Goal: Task Accomplishment & Management: Use online tool/utility

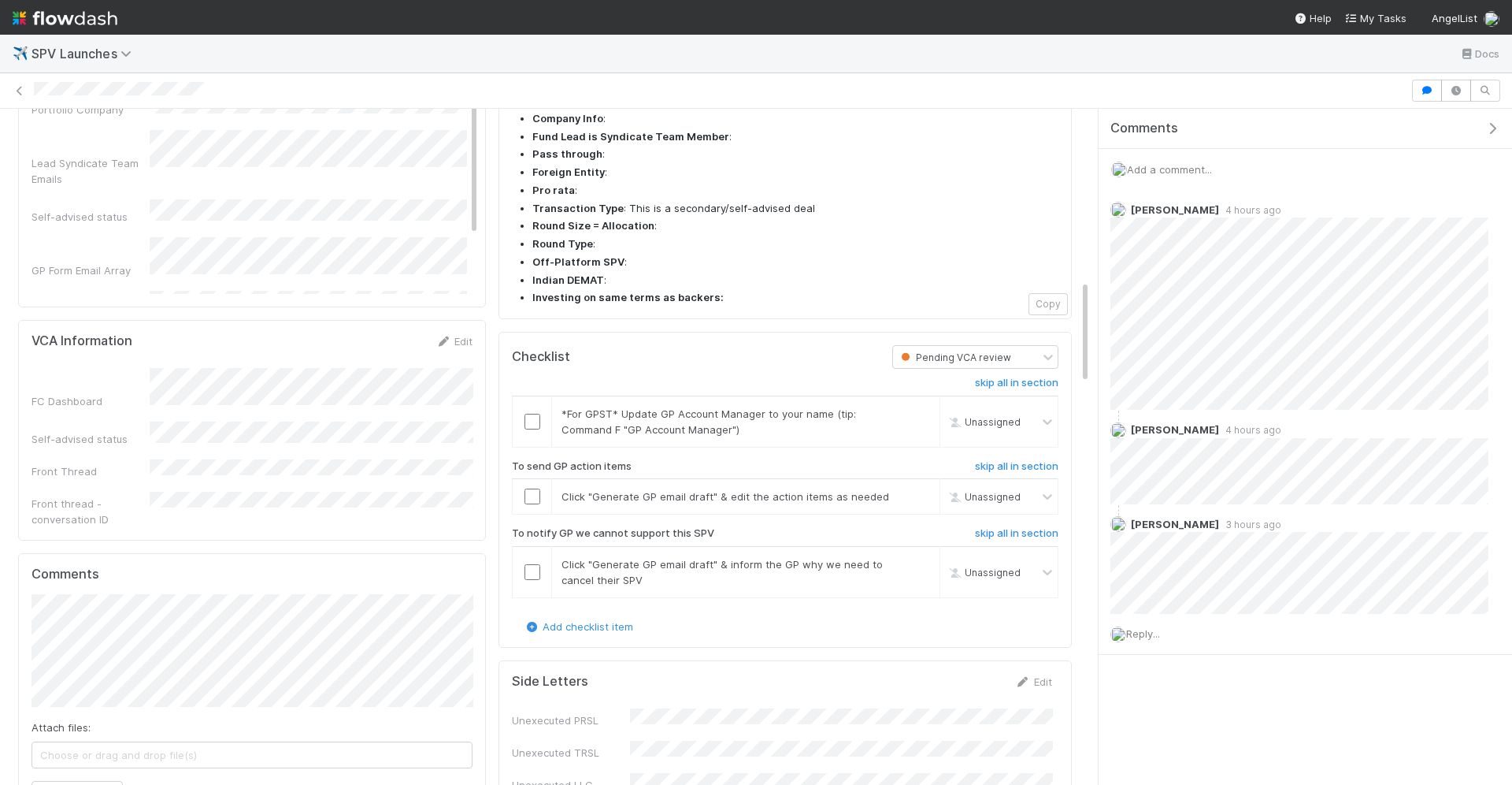
scroll to position [1117, 0]
click at [920, 404] on link "skip" at bounding box center [921, 410] width 20 height 13
click at [534, 485] on input "checkbox" at bounding box center [533, 493] width 16 height 16
click at [928, 554] on link "skip" at bounding box center [921, 560] width 20 height 13
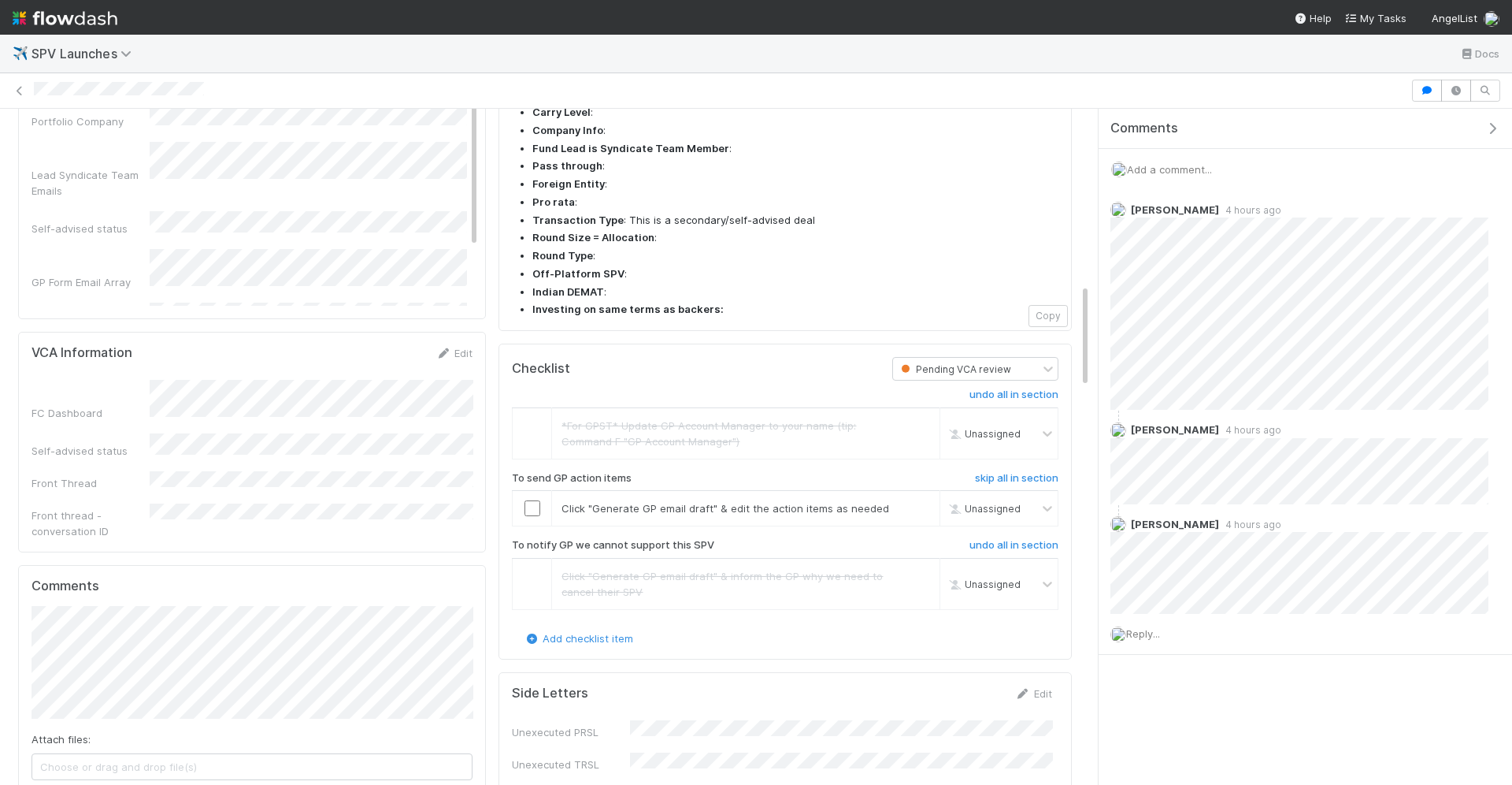
scroll to position [1092, 0]
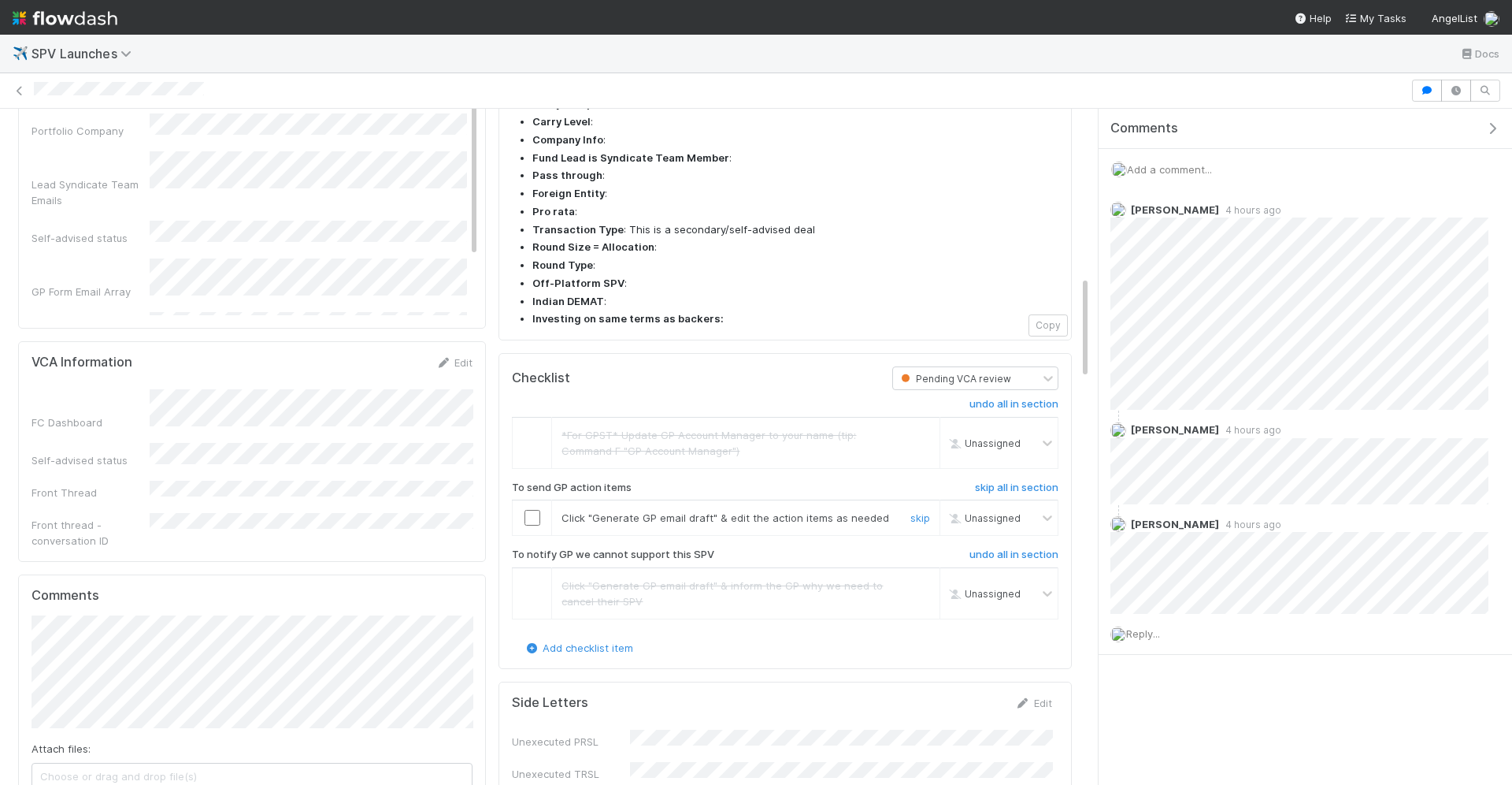
click at [532, 509] on input "checkbox" at bounding box center [533, 517] width 16 height 16
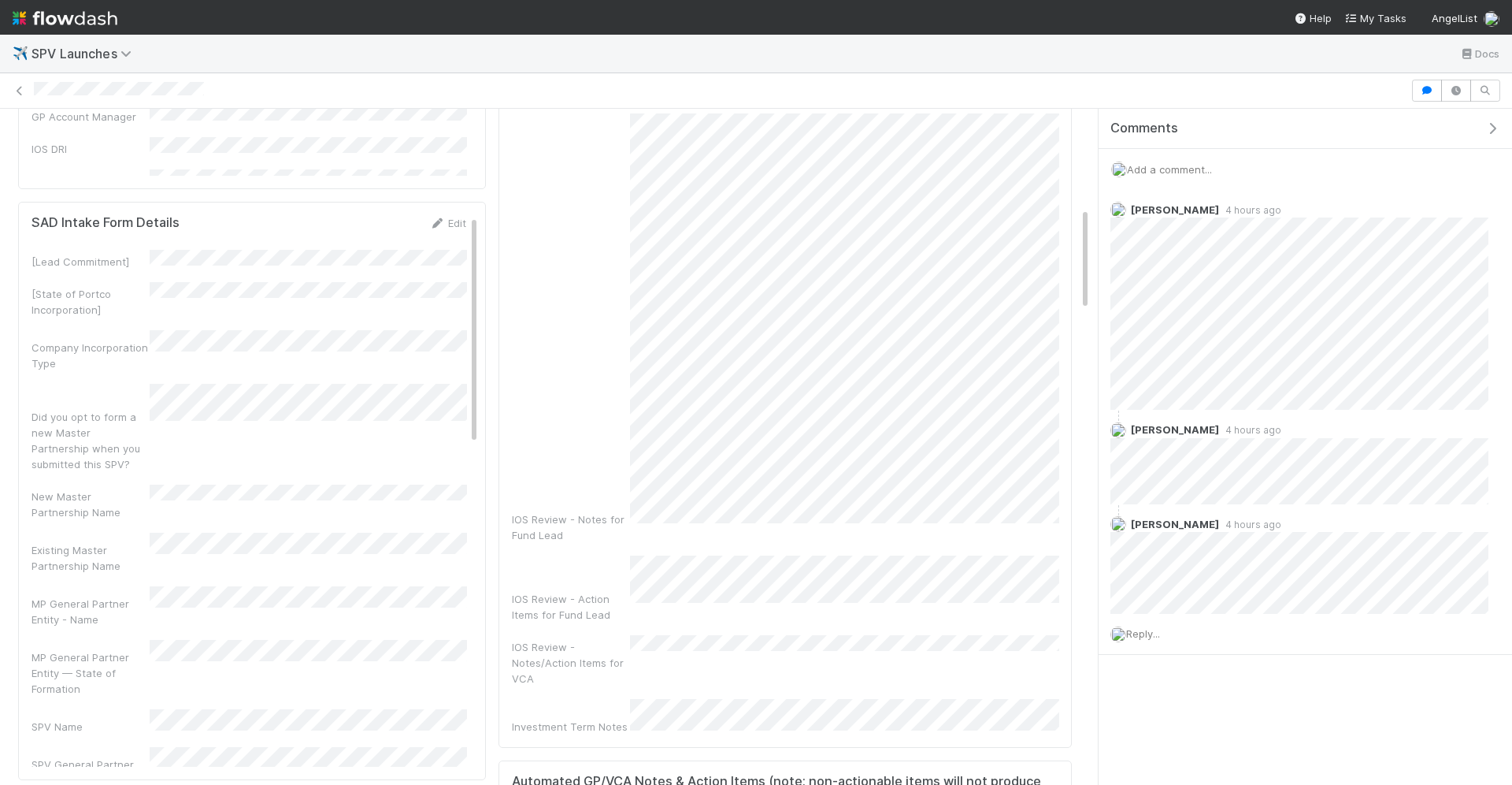
scroll to position [0, 0]
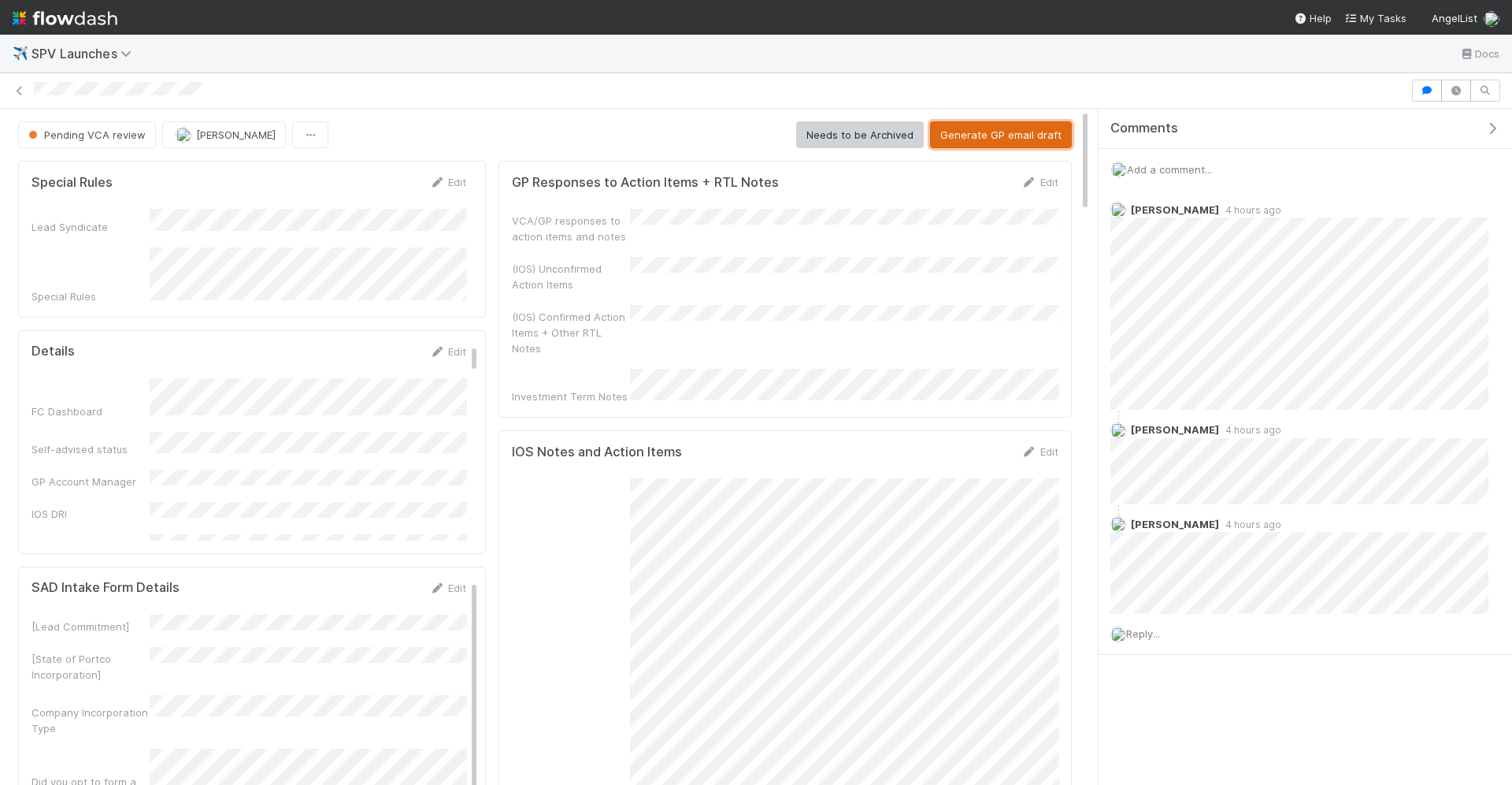
click at [978, 127] on button "Generate GP email draft" at bounding box center [1001, 134] width 142 height 26
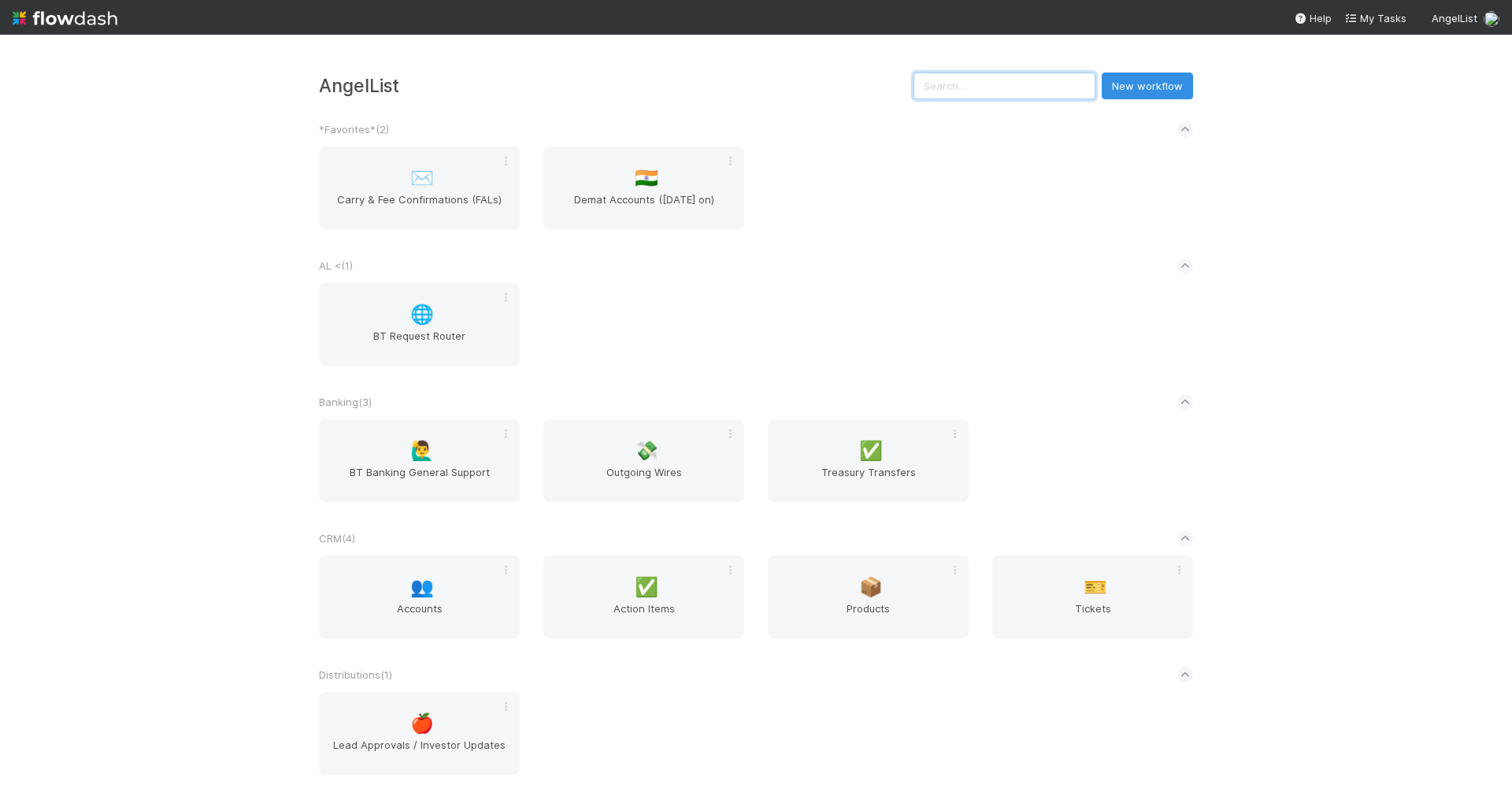
click at [1010, 84] on input "text" at bounding box center [1005, 85] width 182 height 26
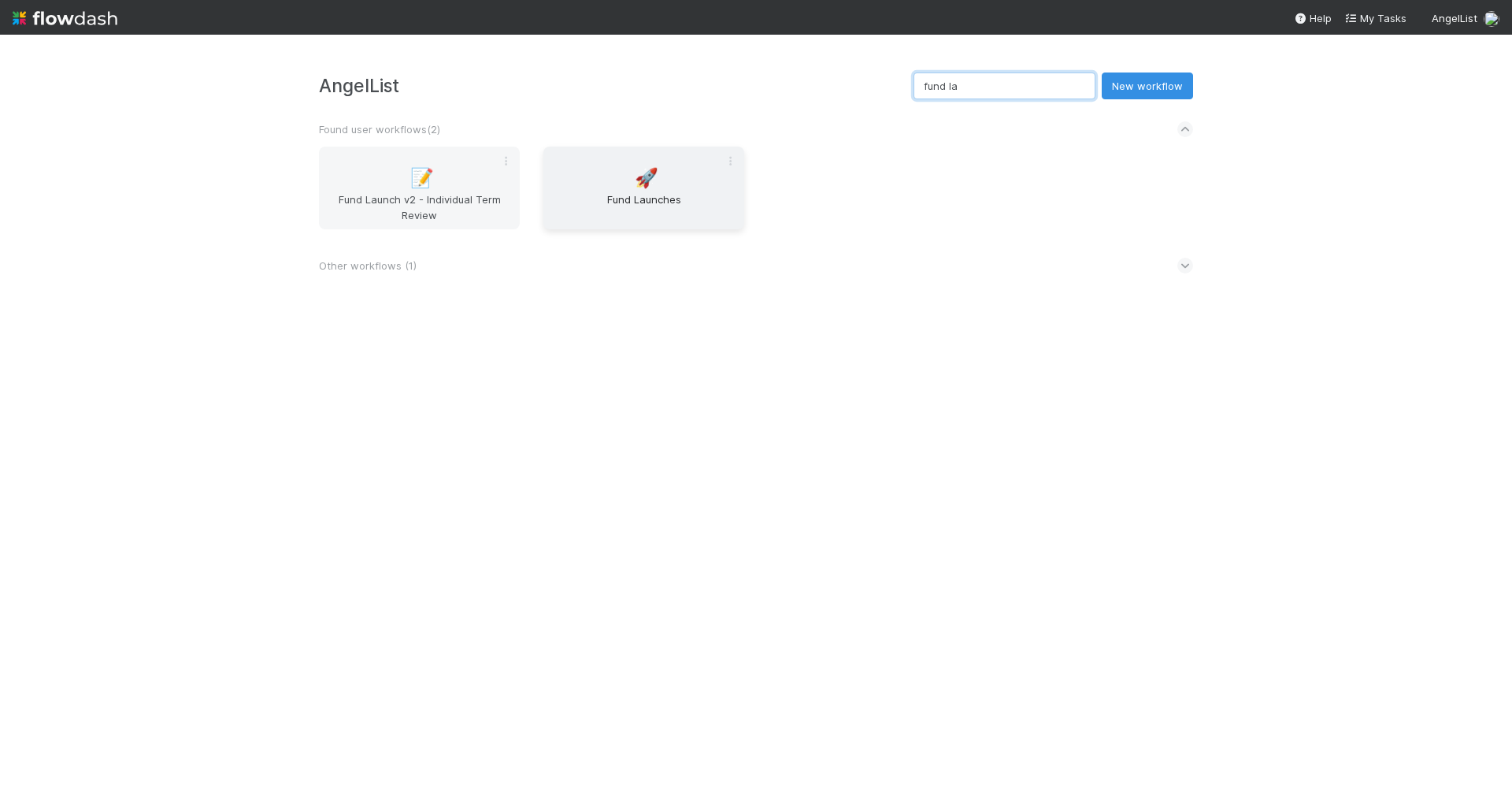
type input "fund la"
click at [643, 190] on div "🚀 Fund Launches" at bounding box center [644, 188] width 201 height 83
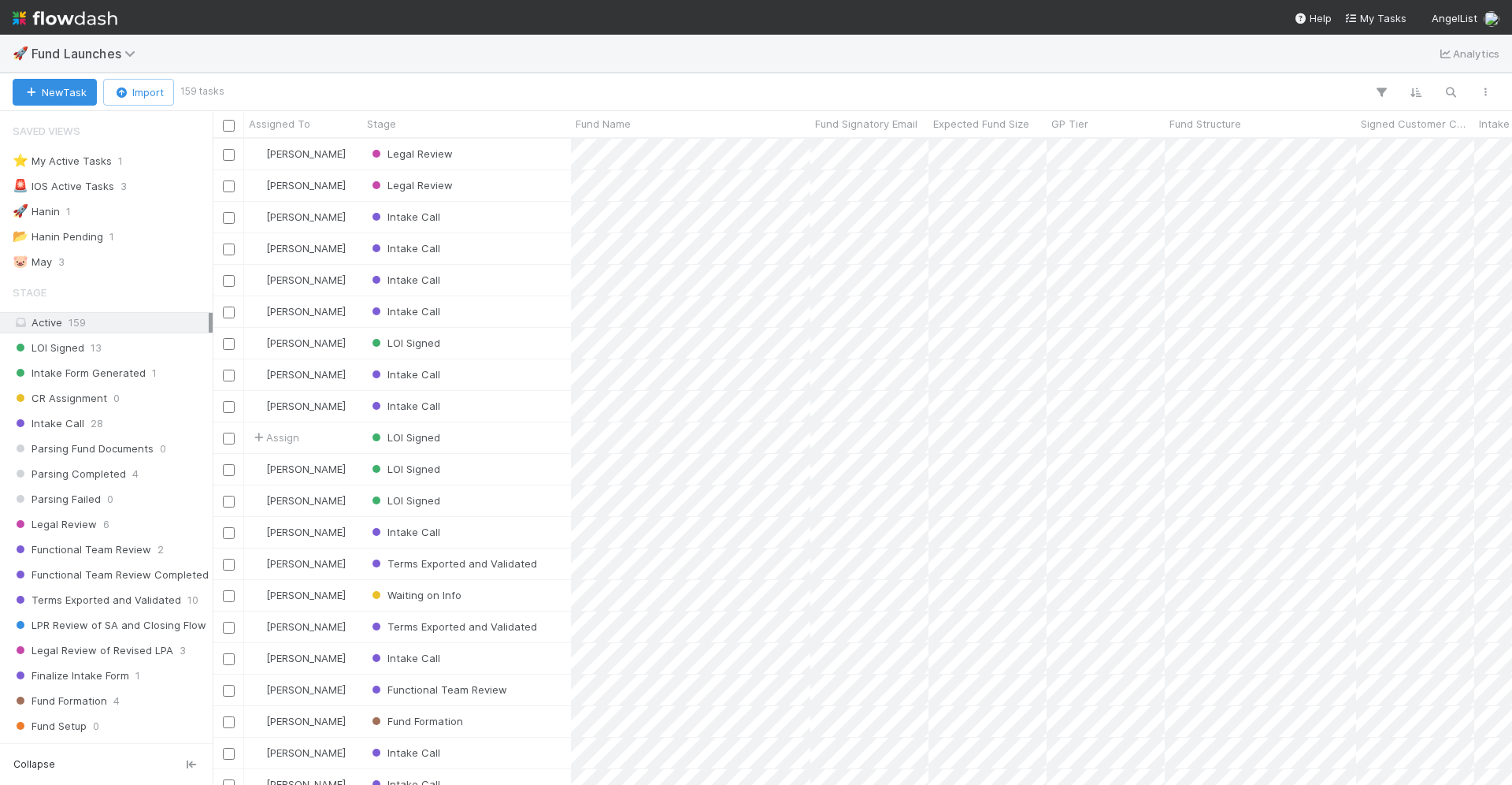
scroll to position [1, 1]
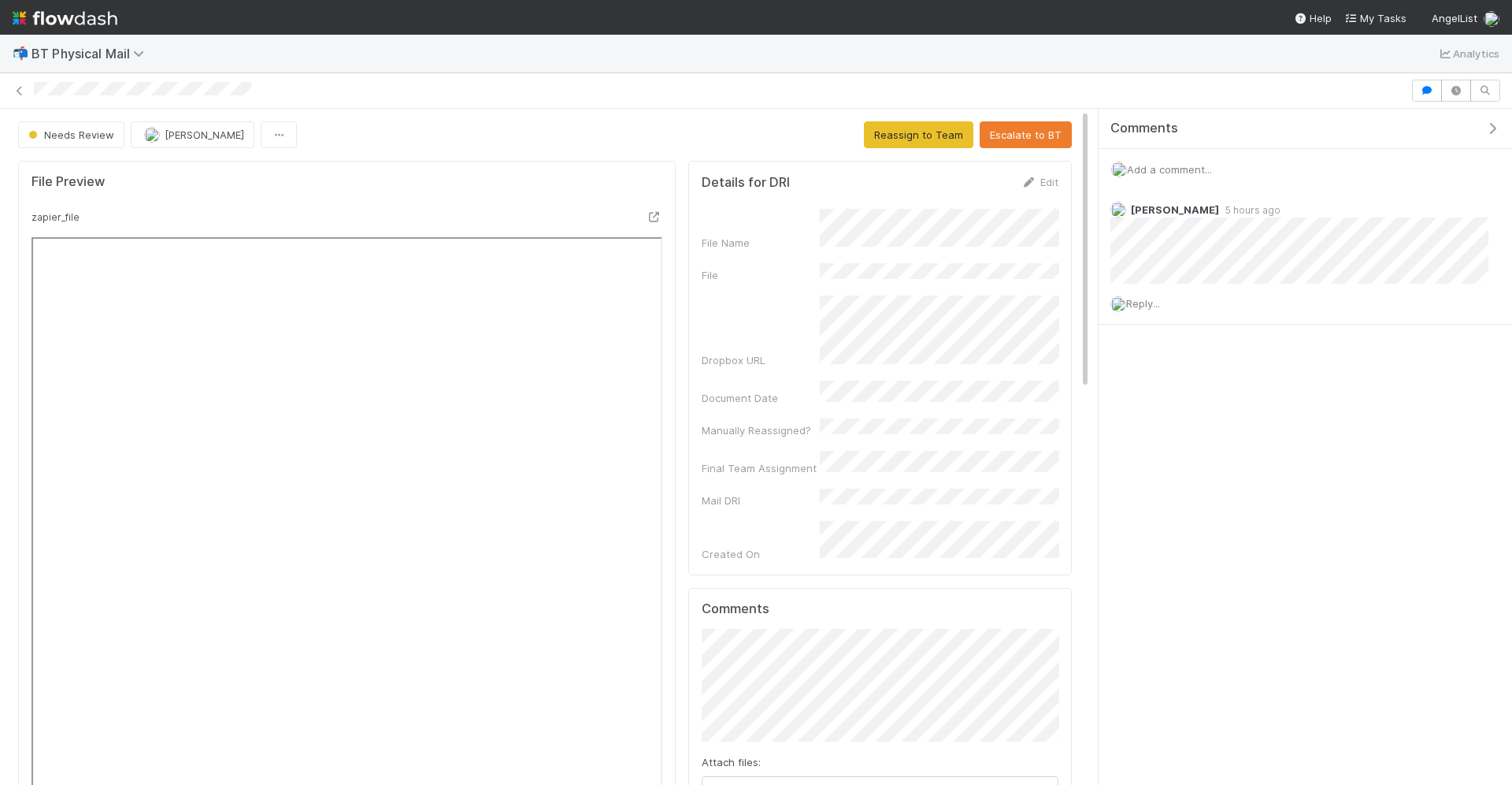
click at [93, 14] on img at bounding box center [65, 18] width 105 height 26
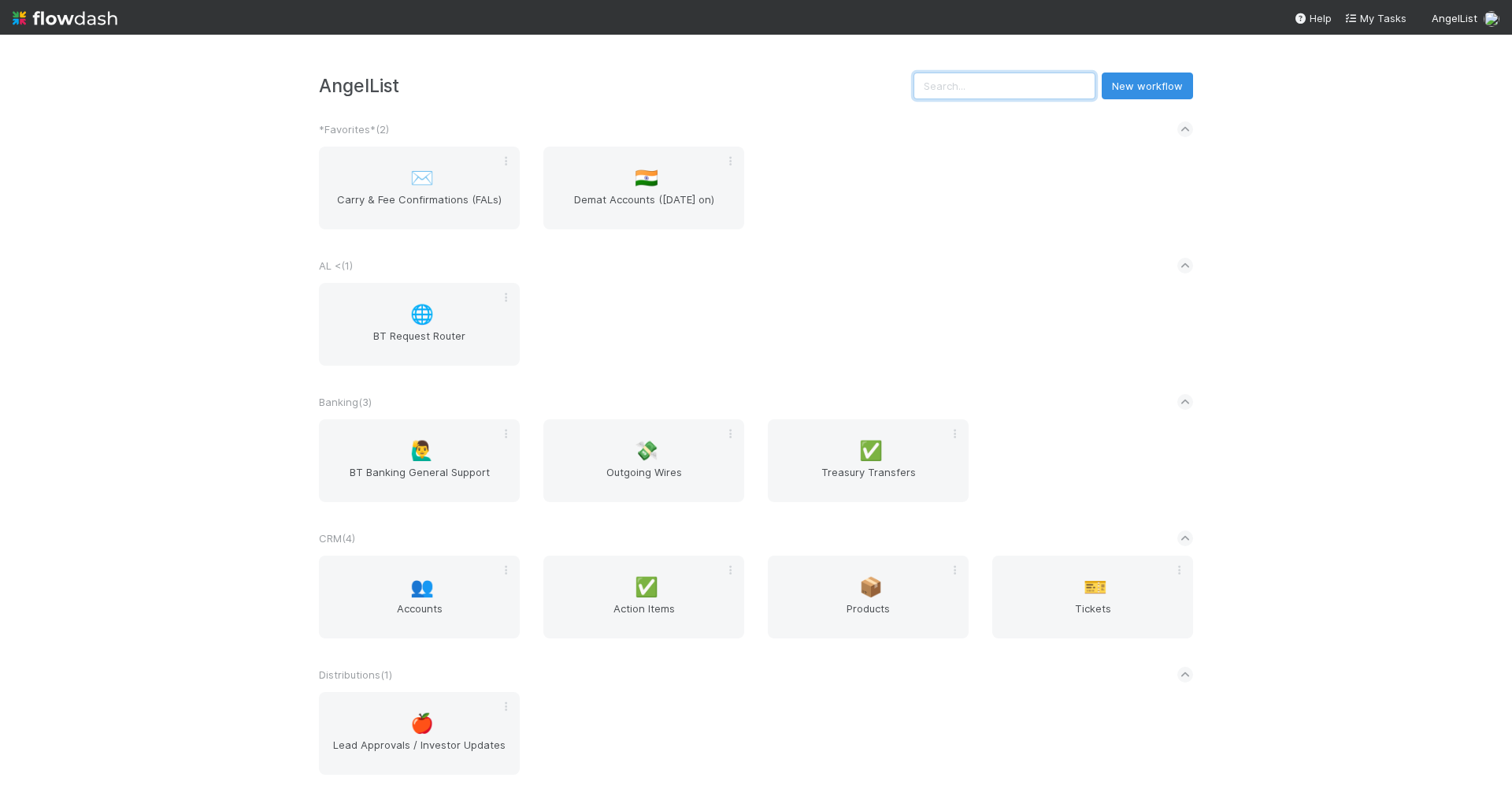
click at [1014, 82] on input "text" at bounding box center [1005, 85] width 182 height 26
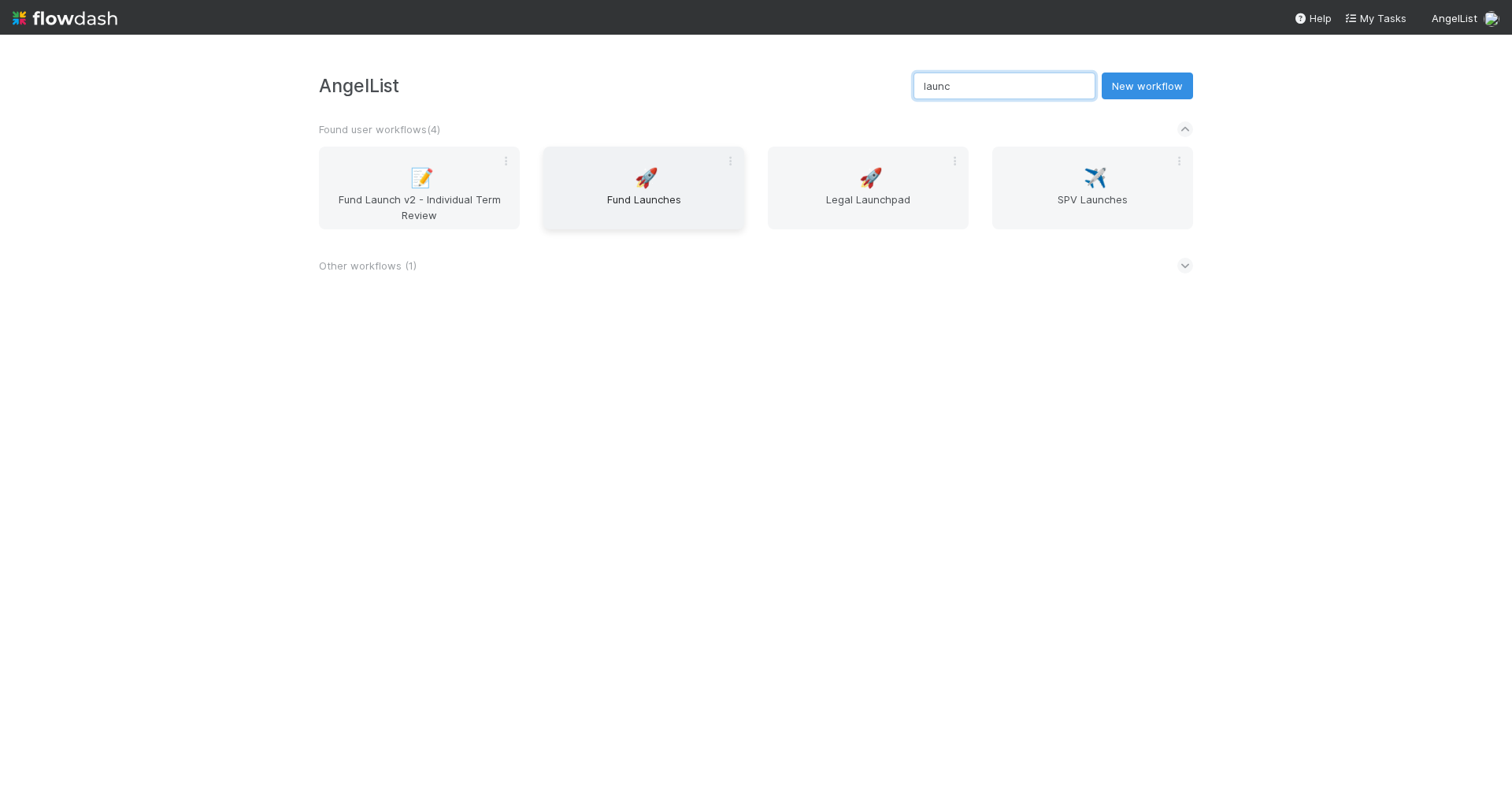
type input "launc"
click at [708, 182] on div "🚀 Fund Launches" at bounding box center [644, 188] width 201 height 83
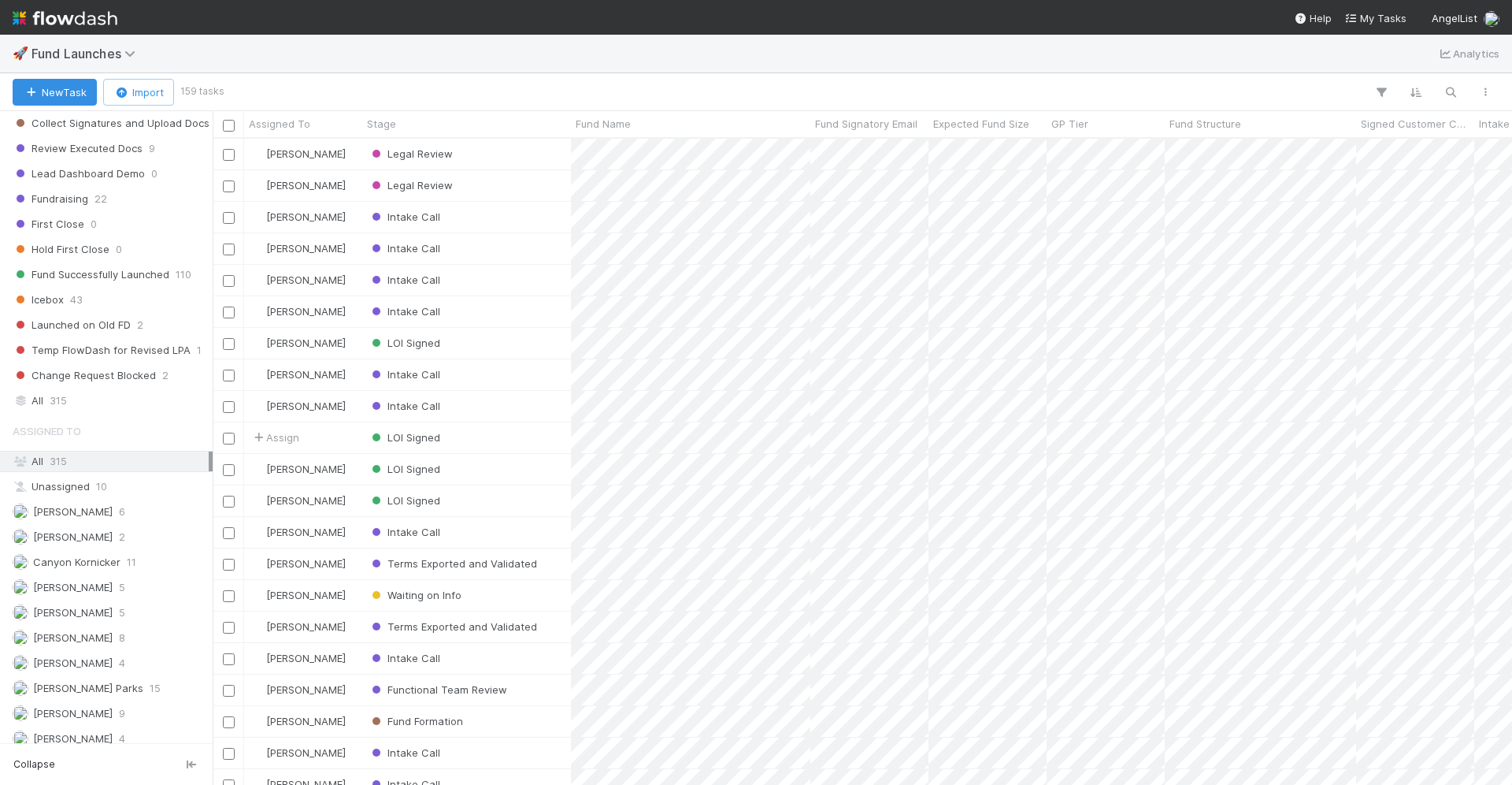
scroll to position [773, 0]
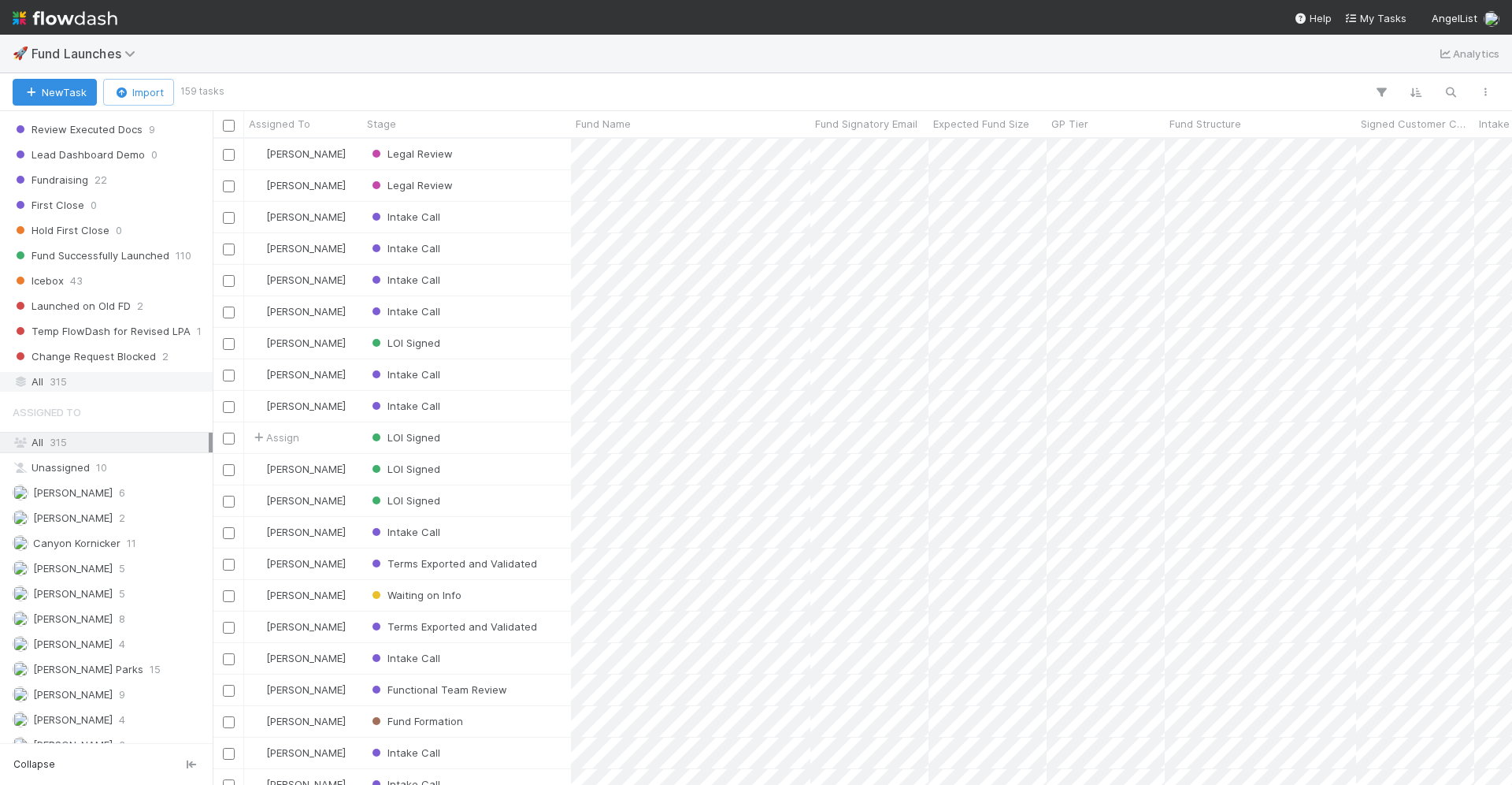
click at [129, 371] on div "All 315" at bounding box center [110, 381] width 196 height 20
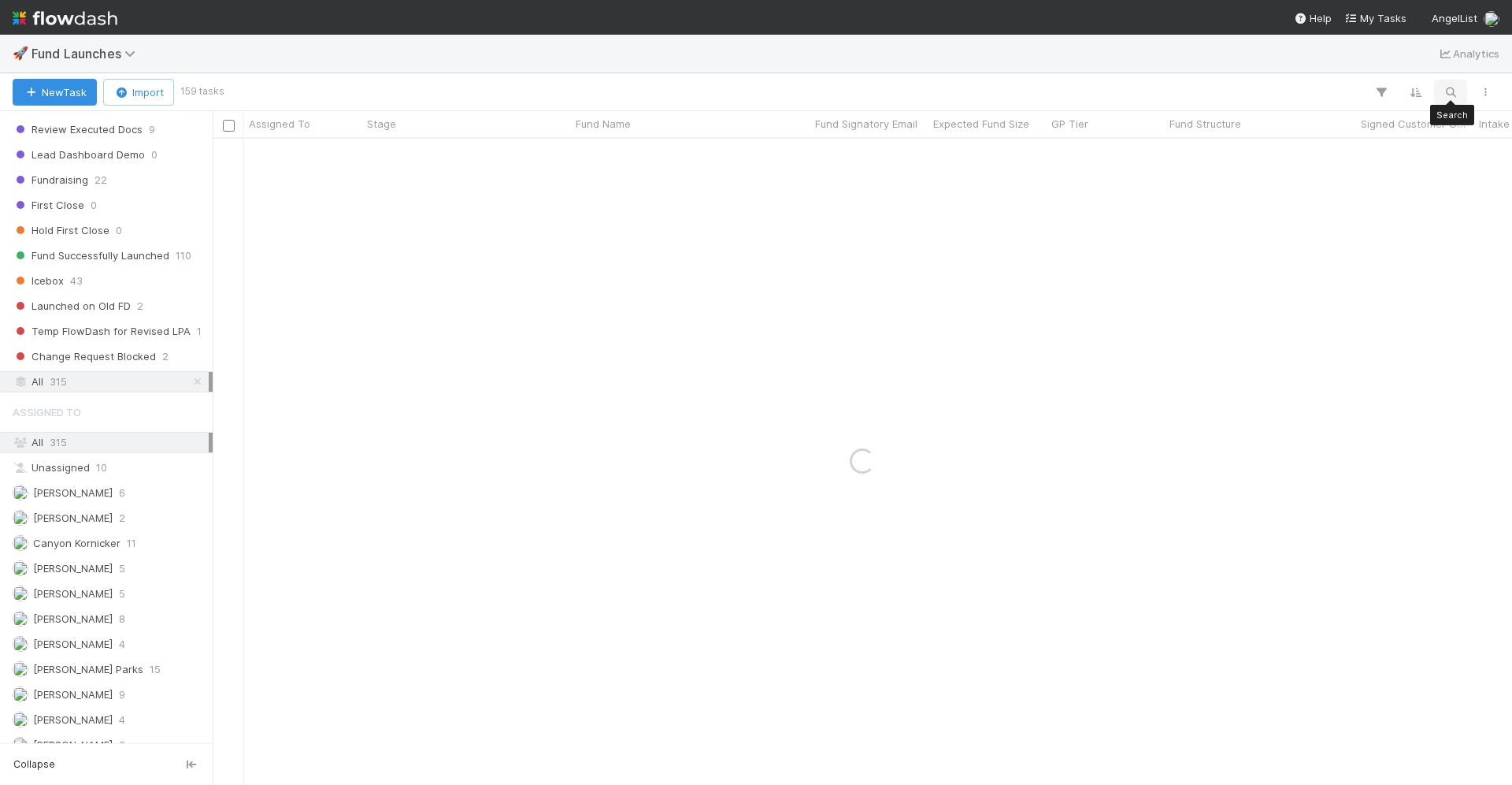
click at [1444, 90] on icon "button" at bounding box center [1451, 92] width 16 height 15
click at [1361, 69] on input at bounding box center [1369, 65] width 157 height 19
type input "n49p"
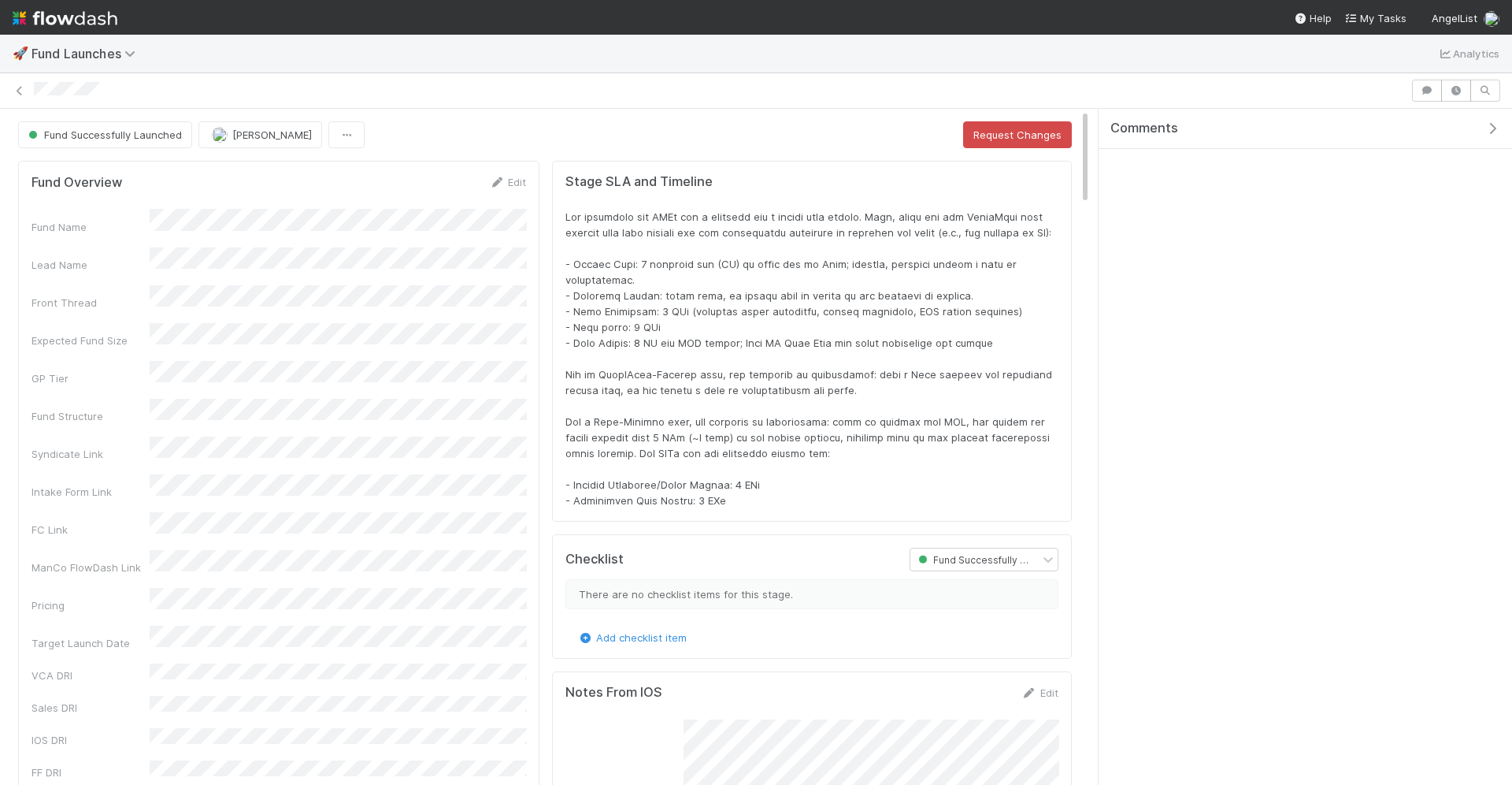
scroll to position [321, 1028]
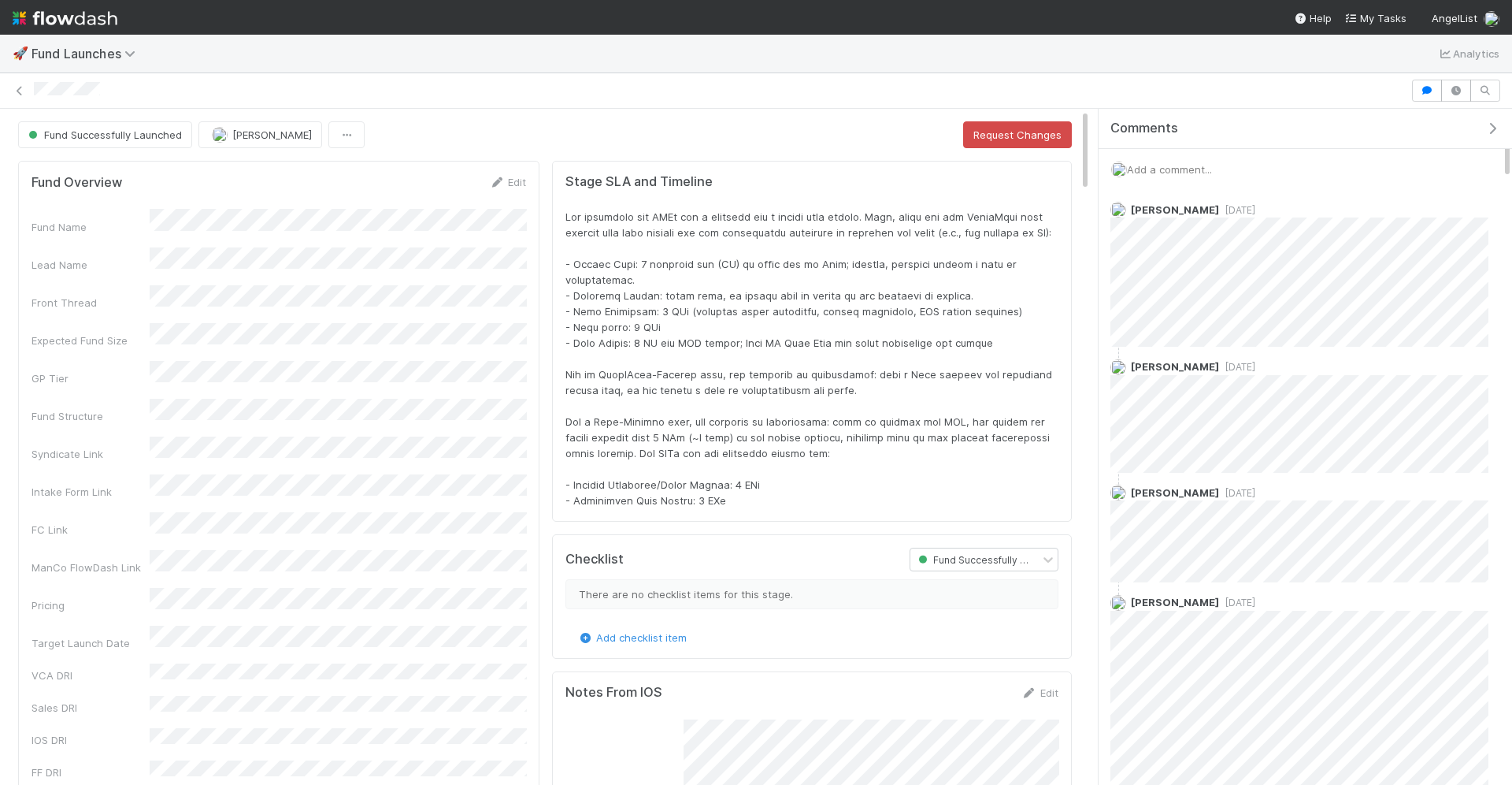
click at [1168, 163] on span "Add a comment..." at bounding box center [1169, 169] width 85 height 13
click at [1100, 224] on div "Comments Add a comment... Attach files: Choose or drag and drop file(s) Add Com…" at bounding box center [1301, 447] width 422 height 677
click at [1191, 435] on button "Add Comment" at bounding box center [1169, 436] width 91 height 26
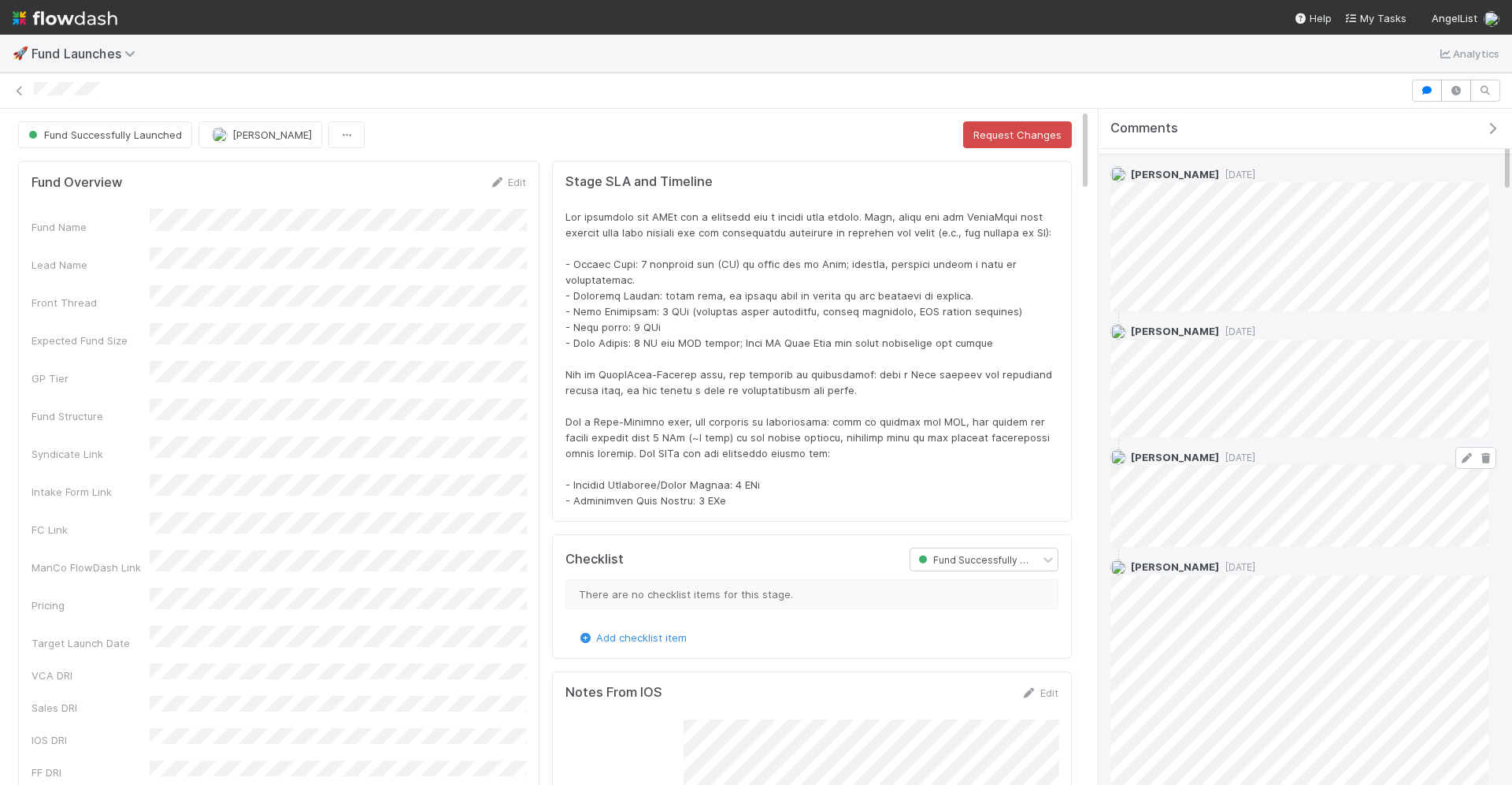
scroll to position [0, 0]
